Goal: Task Accomplishment & Management: Complete application form

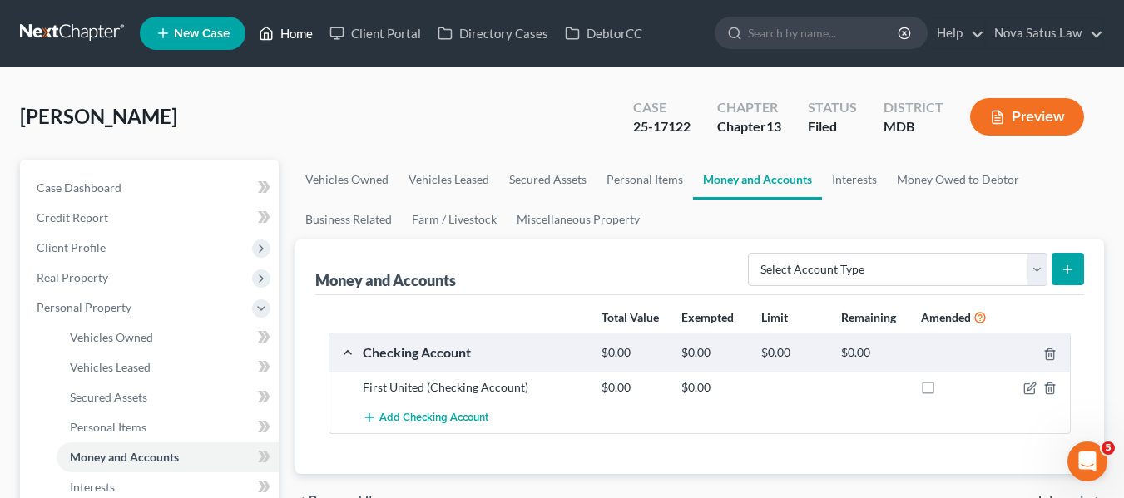
click at [296, 38] on link "Home" at bounding box center [285, 33] width 71 height 30
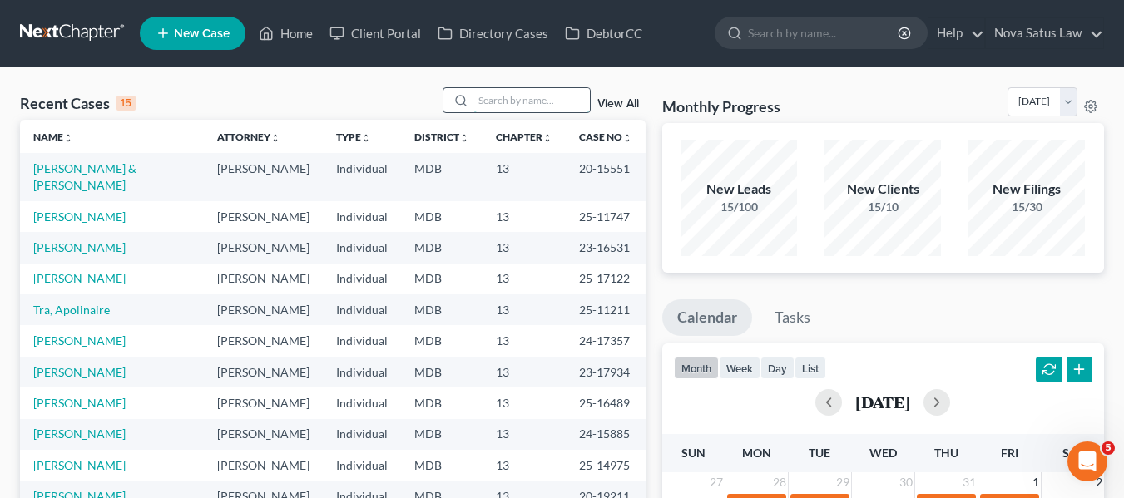
click at [539, 102] on input "search" at bounding box center [531, 100] width 117 height 24
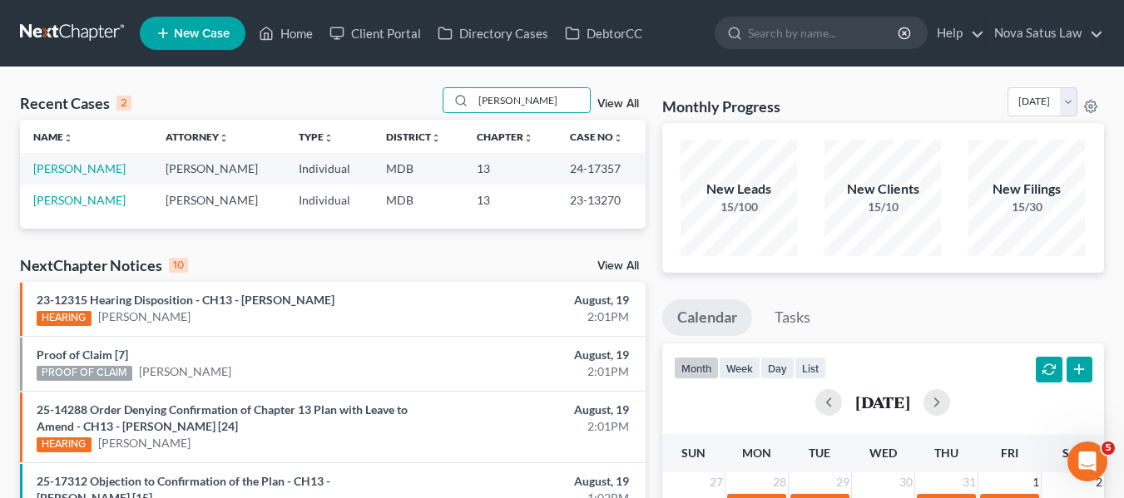
type input "[PERSON_NAME]"
click at [74, 165] on link "[PERSON_NAME]" at bounding box center [79, 168] width 92 height 14
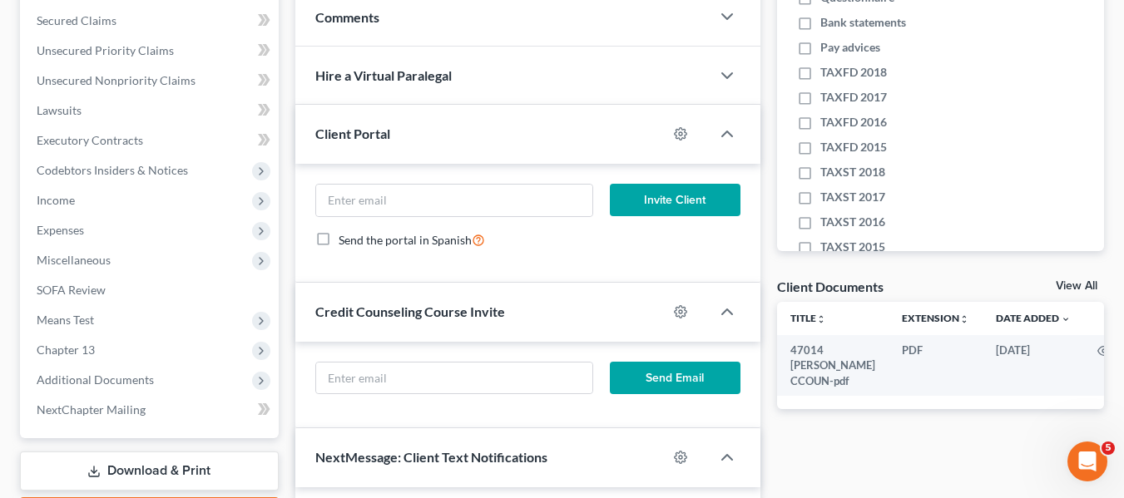
scroll to position [558, 0]
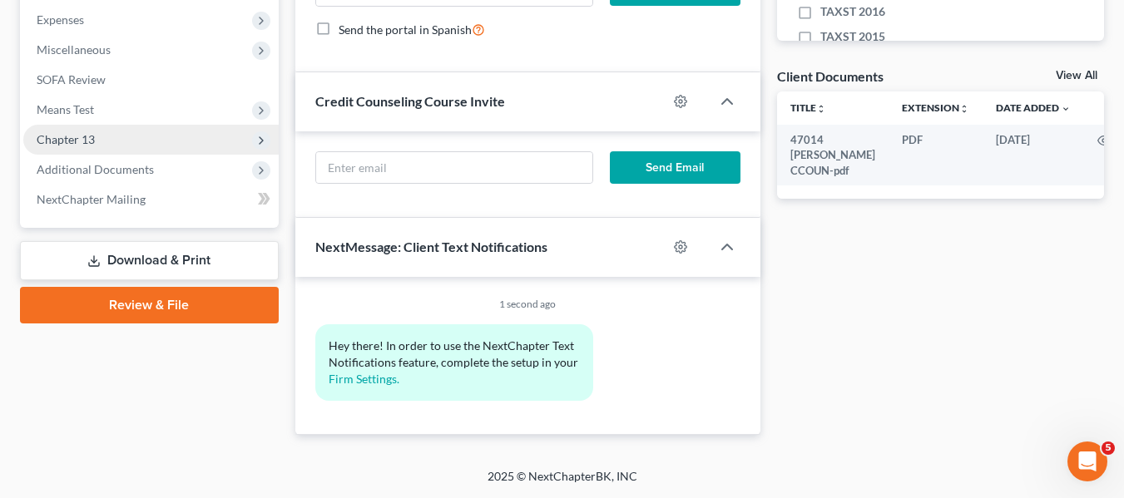
click at [57, 148] on span "Chapter 13" at bounding box center [150, 140] width 255 height 30
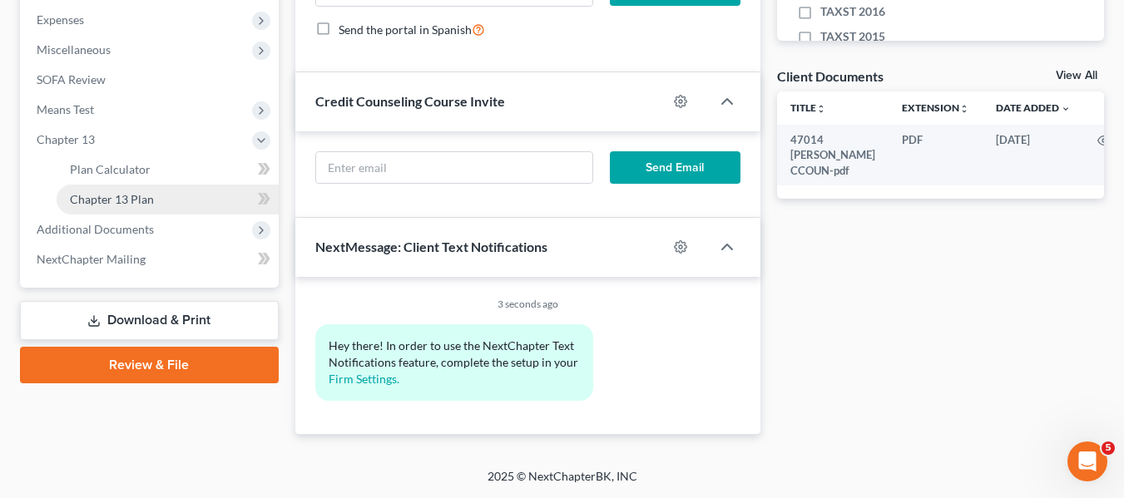
click at [89, 193] on span "Chapter 13 Plan" at bounding box center [112, 199] width 84 height 14
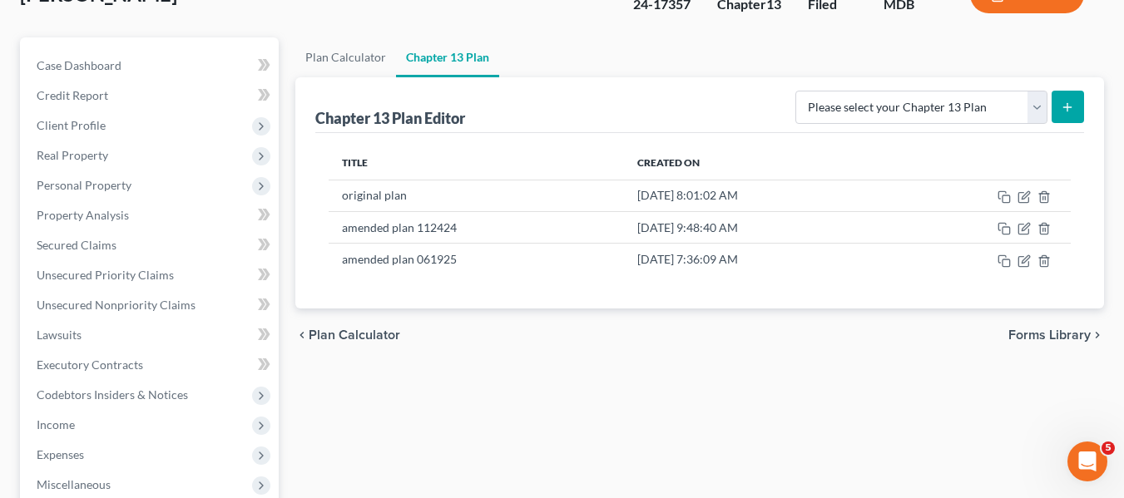
scroll to position [123, 0]
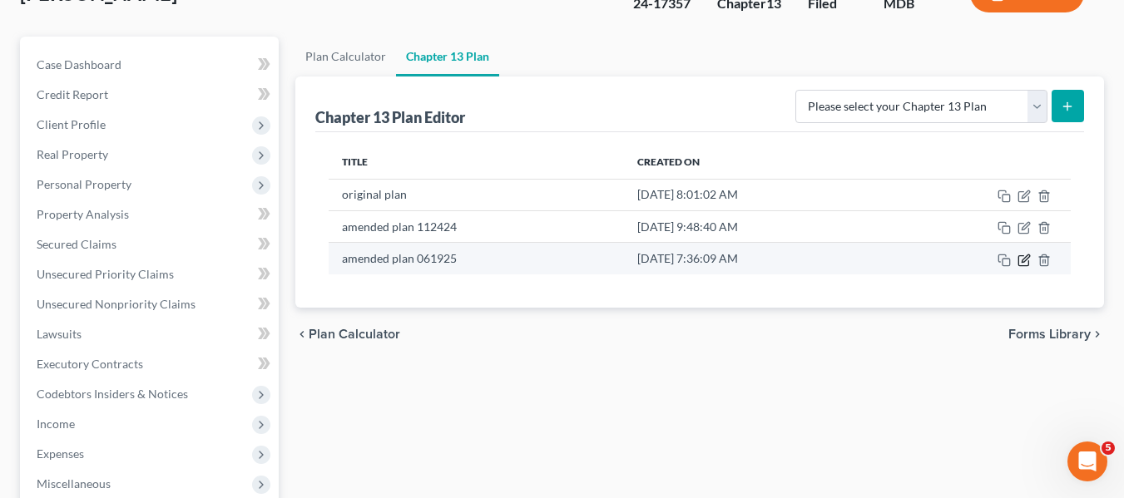
click at [1021, 260] on icon "button" at bounding box center [1024, 260] width 13 height 13
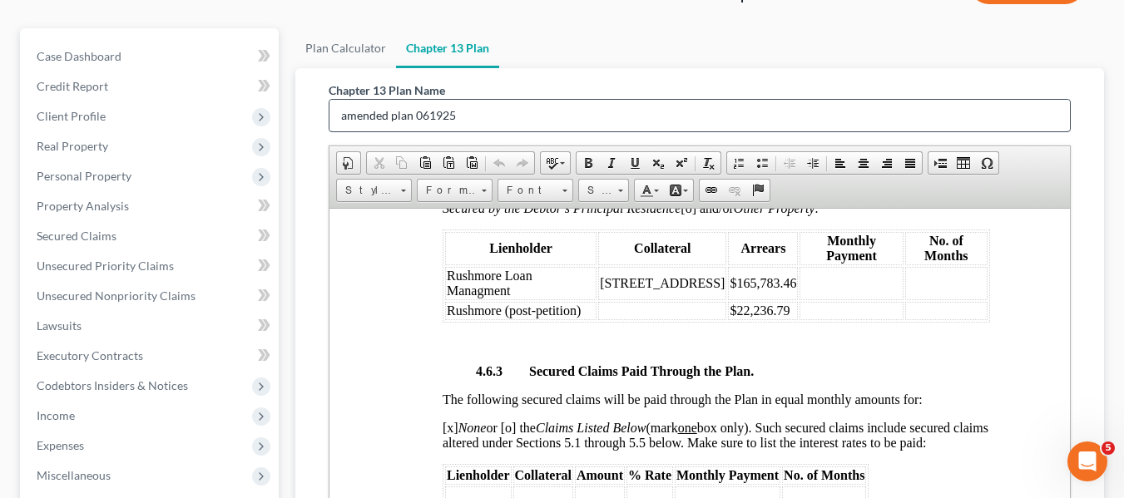
scroll to position [135, 0]
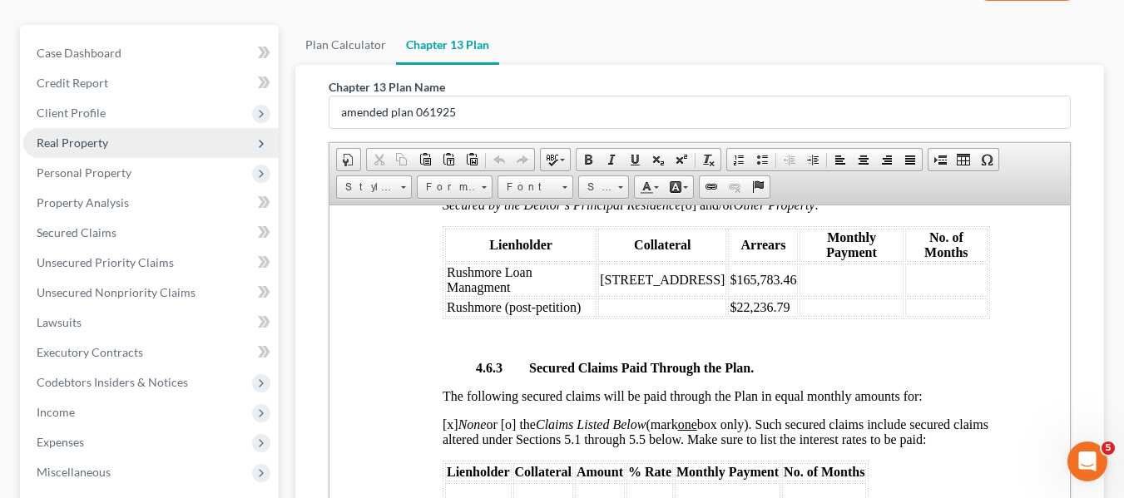
click at [65, 137] on span "Real Property" at bounding box center [73, 143] width 72 height 14
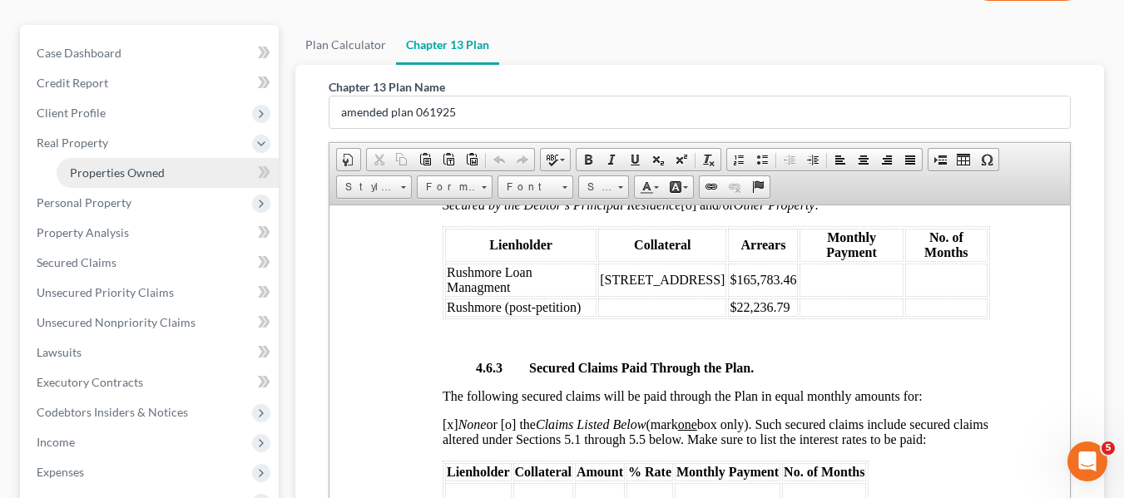
click at [95, 179] on span "Properties Owned" at bounding box center [117, 173] width 95 height 14
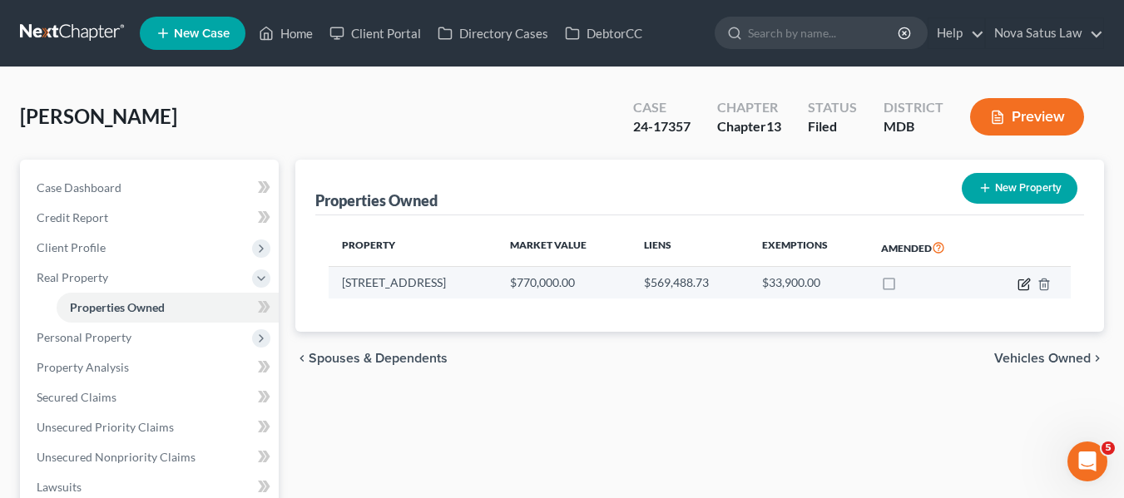
click at [1024, 282] on icon "button" at bounding box center [1025, 282] width 7 height 7
select select "21"
select select "16"
select select "3"
select select "1"
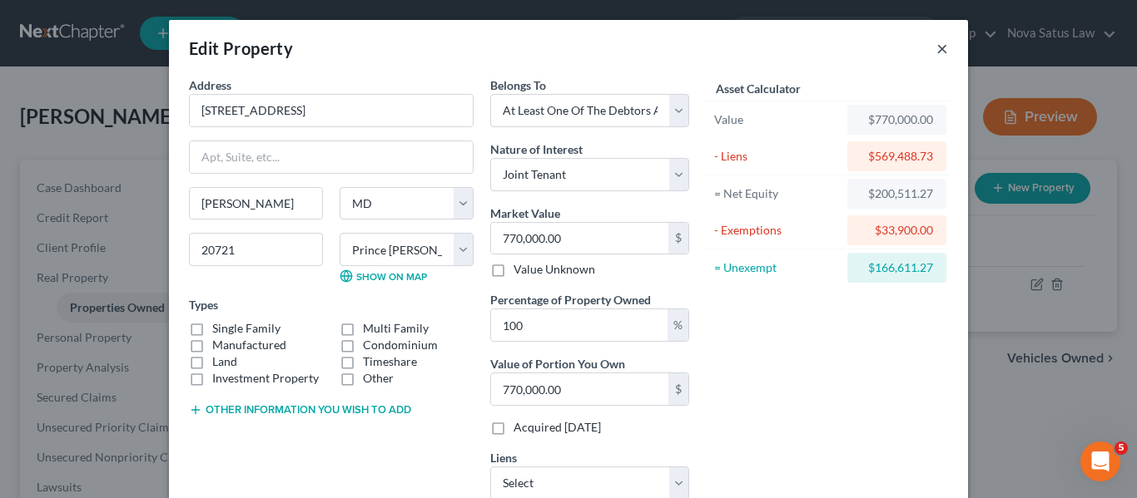
click at [936, 49] on button "×" at bounding box center [942, 48] width 12 height 20
